Goal: Transaction & Acquisition: Book appointment/travel/reservation

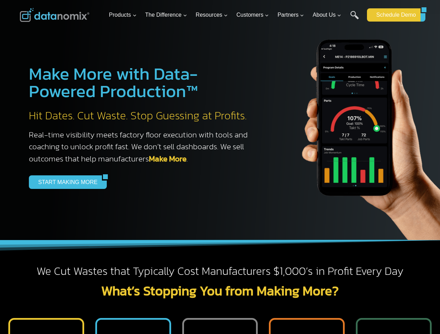
click at [394, 15] on link "Schedule Demo" at bounding box center [394, 14] width 54 height 13
